Goal: Check status

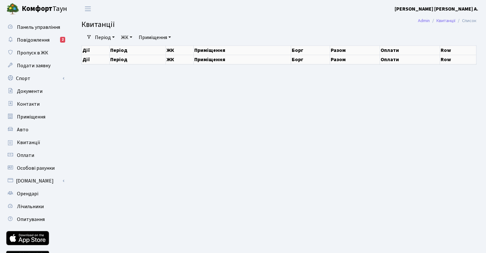
scroll to position [11, 0]
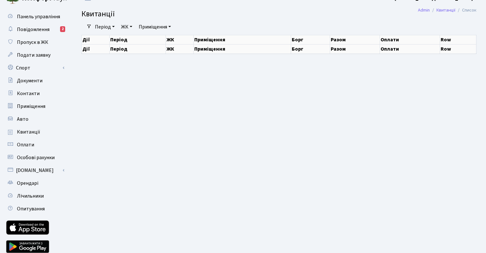
select select "25"
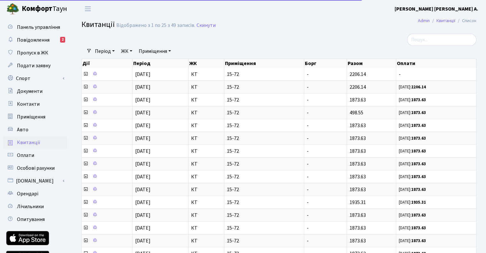
select select "25"
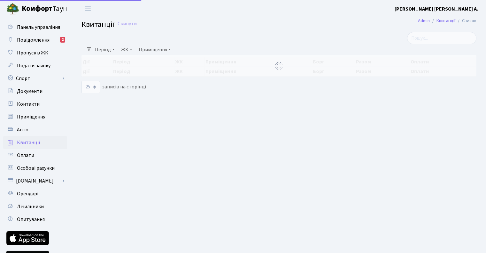
select select "25"
